Goal: Download file/media

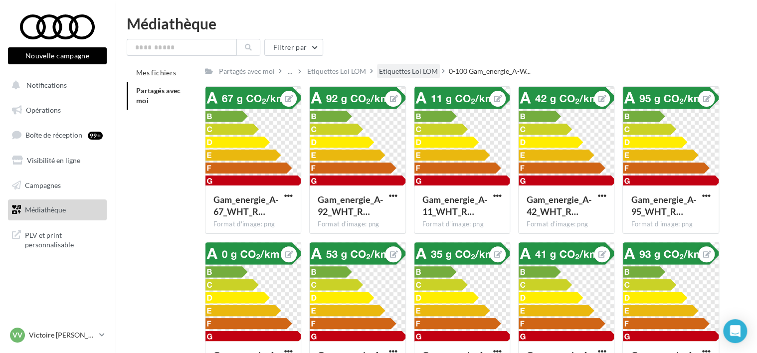
click at [410, 73] on div "Etiquettes Loi LOM" at bounding box center [408, 71] width 59 height 10
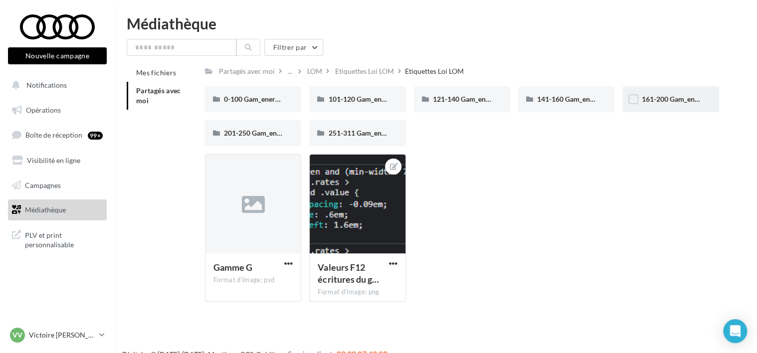
click at [655, 104] on div "161-200 Gam_energie_E-WHT_RVB_PNG_1080PX" at bounding box center [671, 99] width 58 height 10
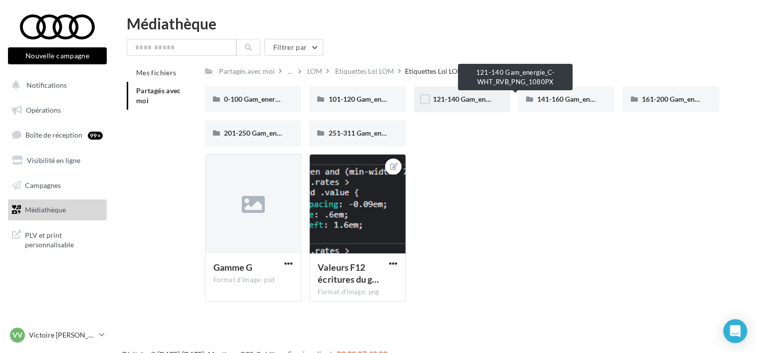
click at [454, 99] on span "121-140 Gam_energie_C-WHT_RVB_PNG_1080PX" at bounding box center [512, 99] width 158 height 8
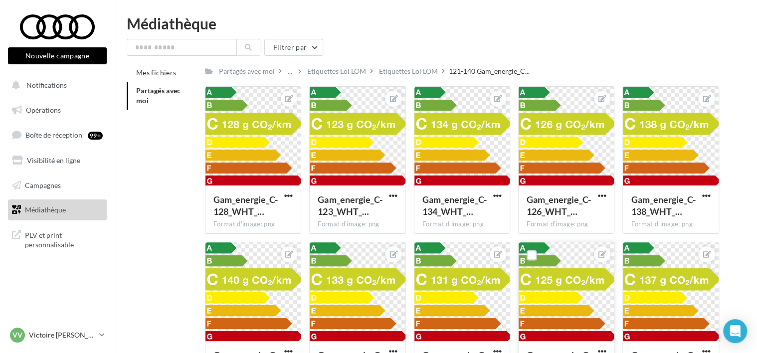
click at [547, 295] on div at bounding box center [566, 292] width 95 height 100
drag, startPoint x: 538, startPoint y: 283, endPoint x: 578, endPoint y: 313, distance: 50.2
click at [578, 313] on div at bounding box center [566, 292] width 95 height 100
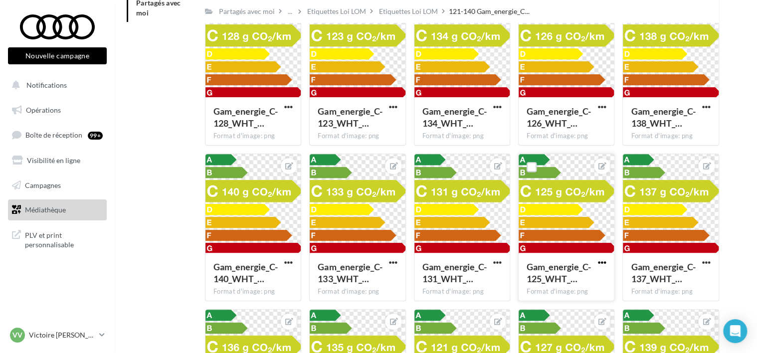
click at [604, 265] on span "button" at bounding box center [602, 262] width 8 height 8
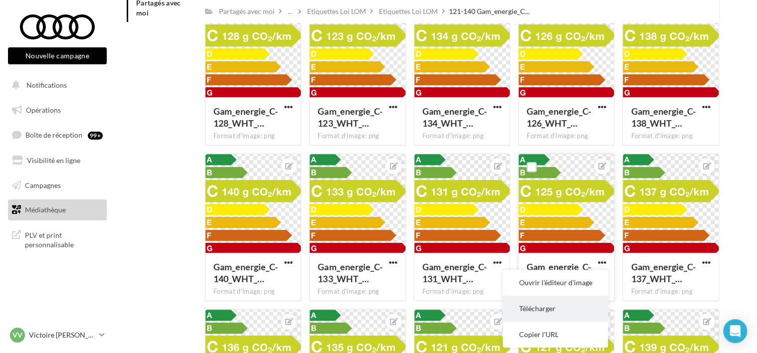
click at [547, 311] on button "Télécharger" at bounding box center [555, 309] width 105 height 26
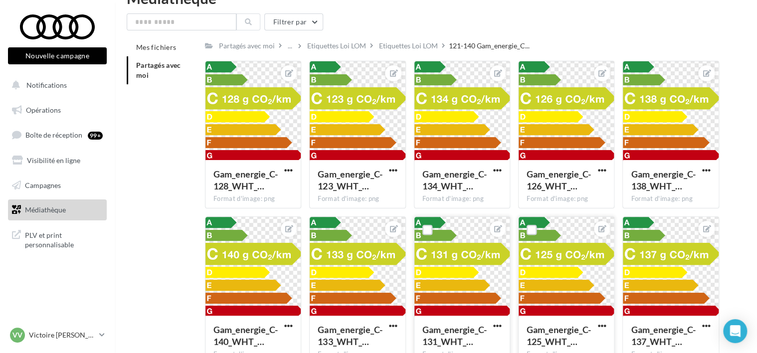
scroll to position [50, 0]
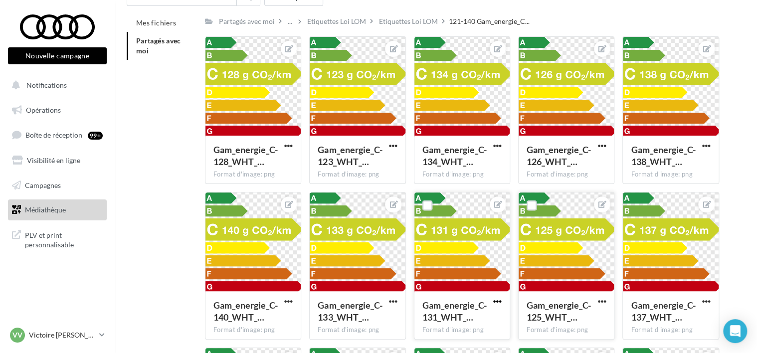
click at [496, 301] on span "button" at bounding box center [497, 301] width 8 height 8
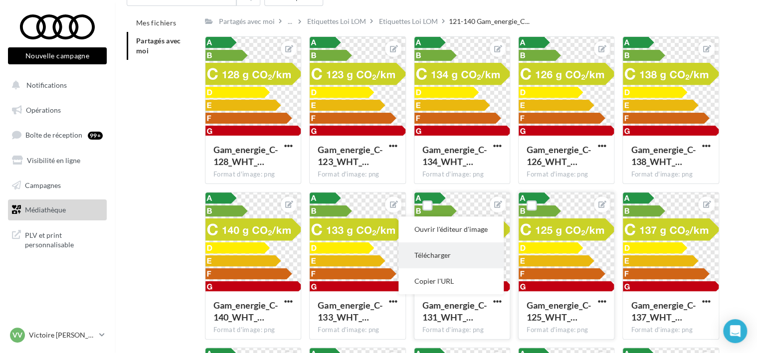
click at [456, 260] on button "Télécharger" at bounding box center [451, 255] width 105 height 26
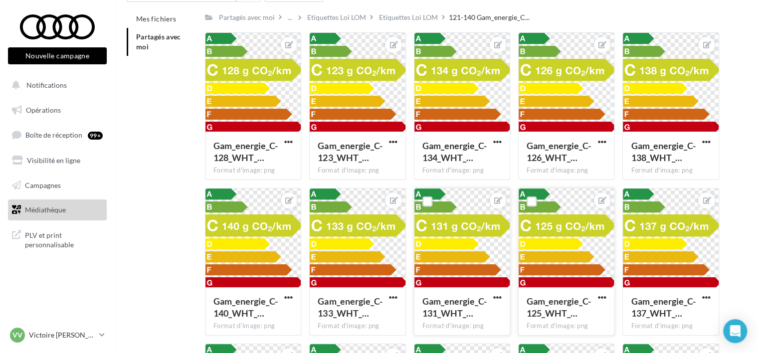
scroll to position [0, 0]
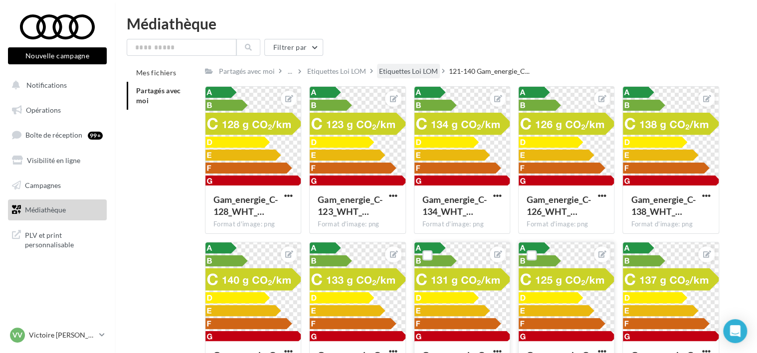
click at [419, 74] on div "Etiquettes Loi LOM" at bounding box center [408, 71] width 59 height 10
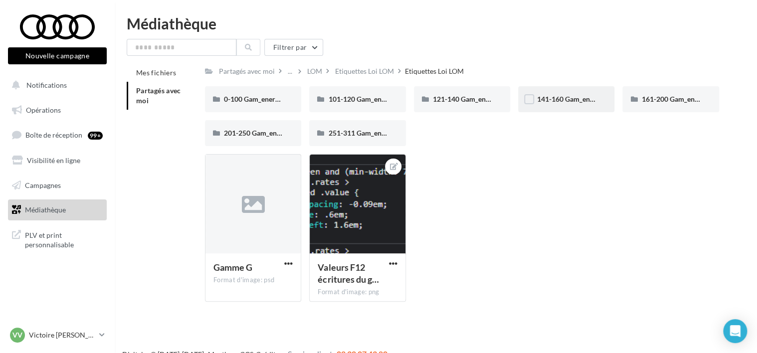
click at [539, 108] on div "141-160 Gam_energie_D-WHT_RVB_PNG_1080PX" at bounding box center [566, 99] width 96 height 26
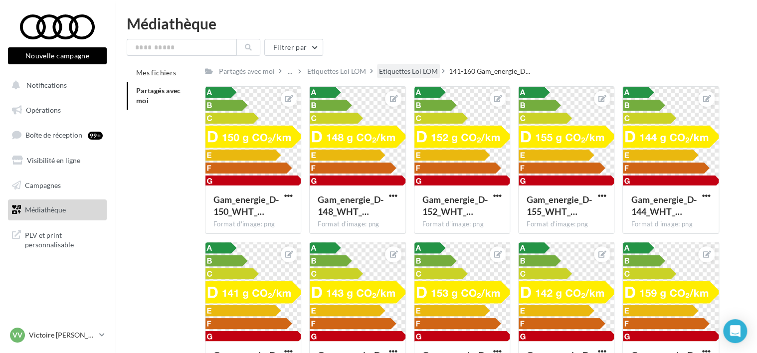
click at [408, 72] on div "Etiquettes Loi LOM" at bounding box center [408, 71] width 59 height 10
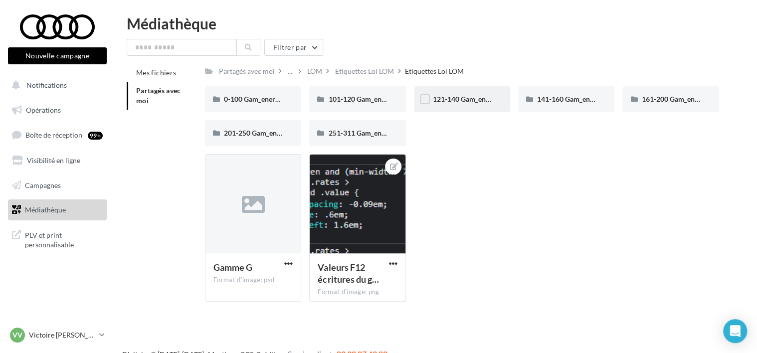
click at [438, 109] on div "121-140 Gam_energie_C-WHT_RVB_PNG_1080PX" at bounding box center [462, 99] width 96 height 26
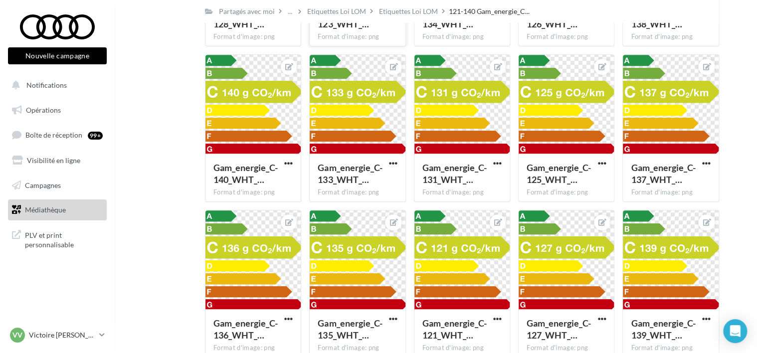
scroll to position [200, 0]
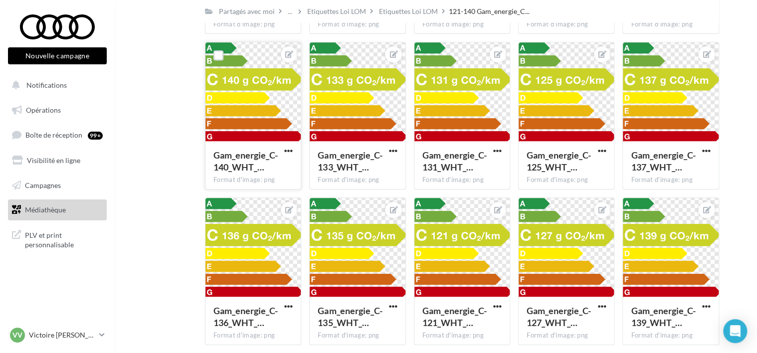
drag, startPoint x: 274, startPoint y: 123, endPoint x: 275, endPoint y: 56, distance: 66.4
click at [270, 78] on div at bounding box center [253, 92] width 95 height 100
click at [286, 149] on span "button" at bounding box center [288, 151] width 8 height 8
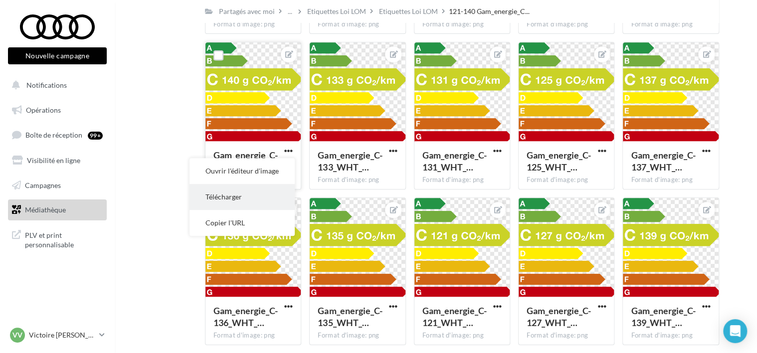
click at [236, 200] on button "Télécharger" at bounding box center [242, 197] width 105 height 26
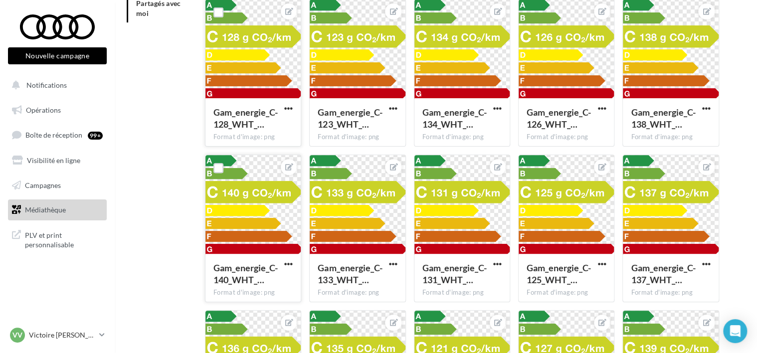
scroll to position [0, 0]
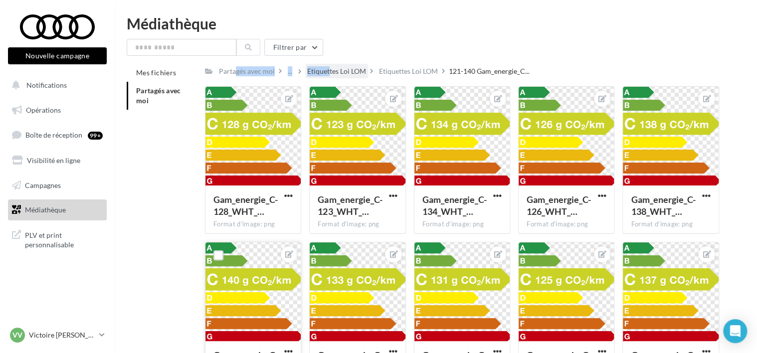
drag, startPoint x: 259, startPoint y: 74, endPoint x: 327, endPoint y: 74, distance: 67.9
click at [327, 74] on div "Partagés avec moi ... Etiquettes [PERSON_NAME] Etiquettes [PERSON_NAME] 121-140…" at bounding box center [369, 71] width 329 height 14
click at [327, 74] on div "Etiquettes Loi LOM" at bounding box center [336, 71] width 59 height 10
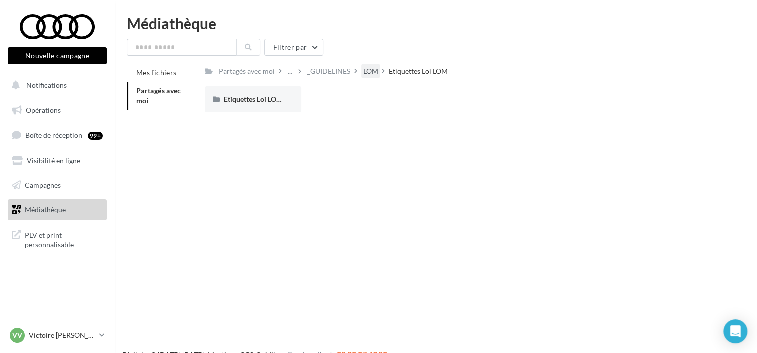
click at [373, 69] on div "LOM" at bounding box center [370, 71] width 15 height 10
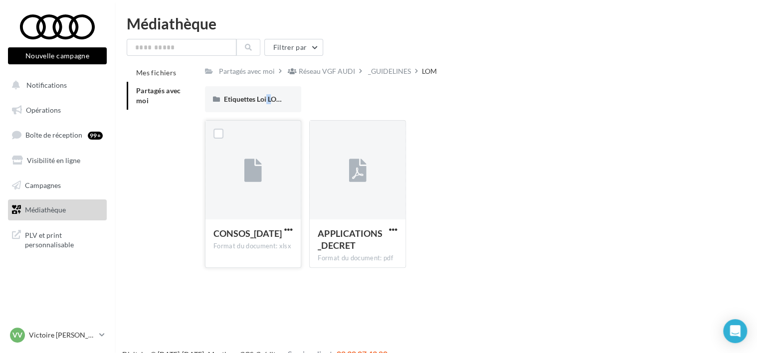
drag, startPoint x: 268, startPoint y: 112, endPoint x: 262, endPoint y: 122, distance: 11.6
click at [262, 119] on div "Etiquettes [PERSON_NAME] Etiquettes [PERSON_NAME]" at bounding box center [466, 103] width 522 height 34
click at [254, 105] on div "Etiquettes Loi LOM" at bounding box center [253, 99] width 96 height 26
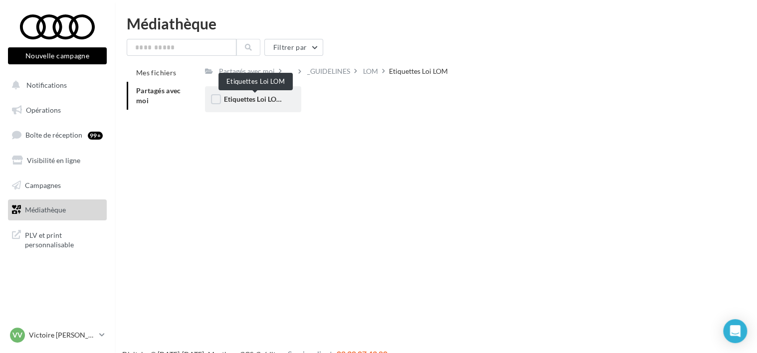
click at [269, 102] on span "Etiquettes Loi LOM" at bounding box center [253, 99] width 59 height 8
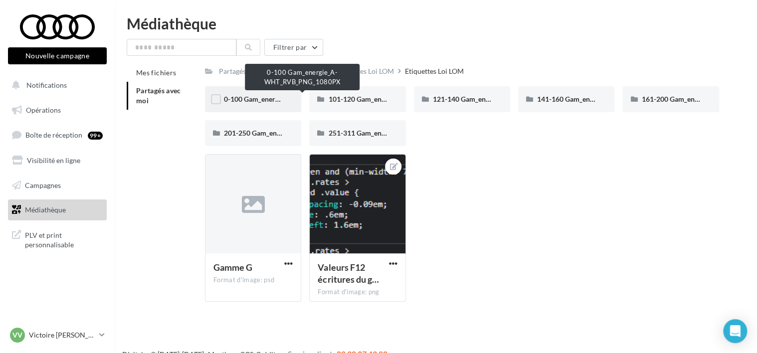
click at [246, 95] on span "0-100 Gam_energie_A-WHT_RVB_PNG_1080PX" at bounding box center [299, 99] width 151 height 8
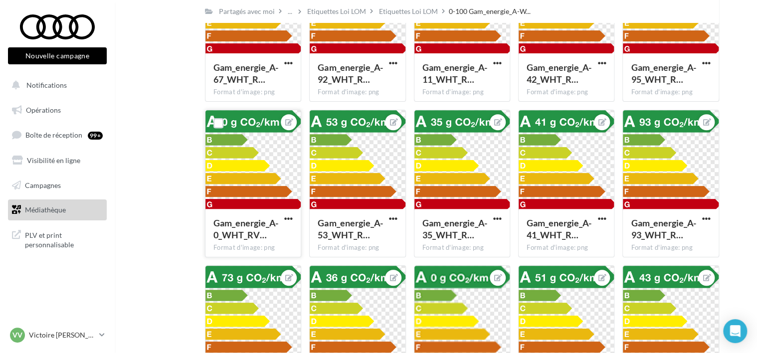
scroll to position [138, 0]
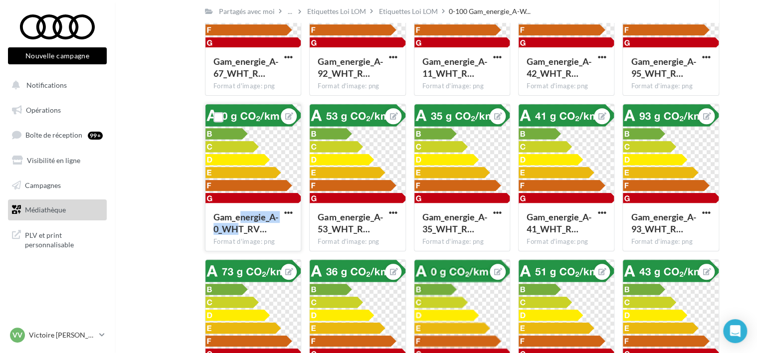
drag, startPoint x: 263, startPoint y: 161, endPoint x: 244, endPoint y: 223, distance: 65.2
click at [244, 223] on span "Gam_energie_A-0_WHT_RV…" at bounding box center [246, 223] width 65 height 23
drag, startPoint x: 244, startPoint y: 223, endPoint x: 285, endPoint y: 214, distance: 41.9
click at [285, 214] on span "button" at bounding box center [288, 213] width 8 height 8
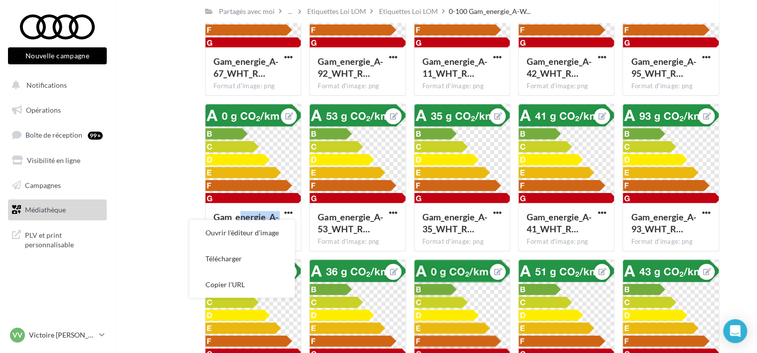
drag, startPoint x: 236, startPoint y: 251, endPoint x: 256, endPoint y: 196, distance: 59.0
click at [235, 248] on button "Télécharger" at bounding box center [242, 259] width 105 height 26
